Goal: Entertainment & Leisure: Consume media (video, audio)

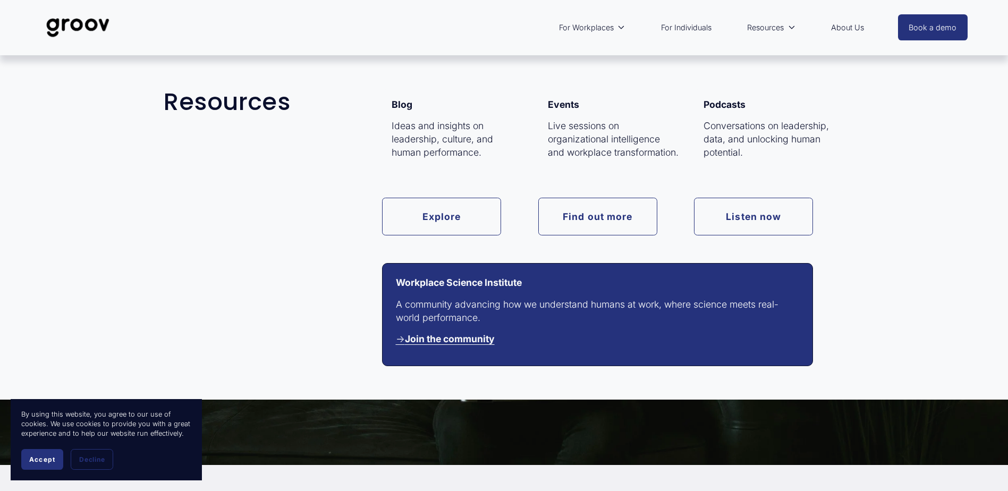
click at [739, 26] on span "Resources" at bounding box center [765, 28] width 37 height 14
click at [739, 216] on link "Listen now" at bounding box center [753, 217] width 119 height 38
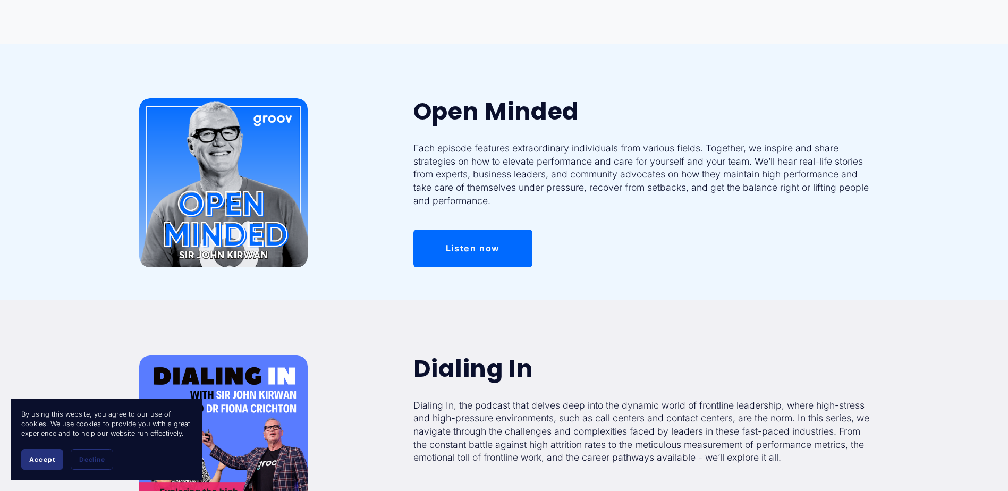
scroll to position [53, 0]
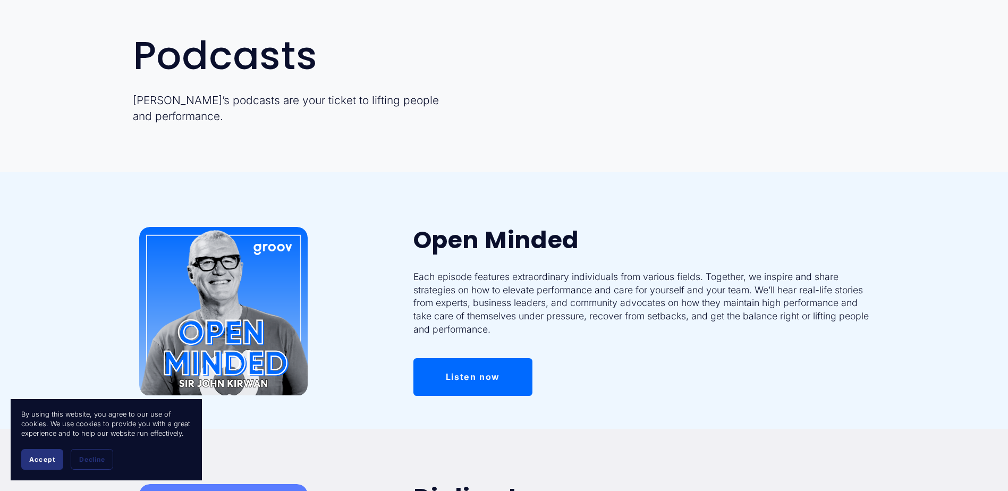
click at [483, 382] on link "Listen now" at bounding box center [472, 377] width 119 height 38
